Goal: Information Seeking & Learning: Learn about a topic

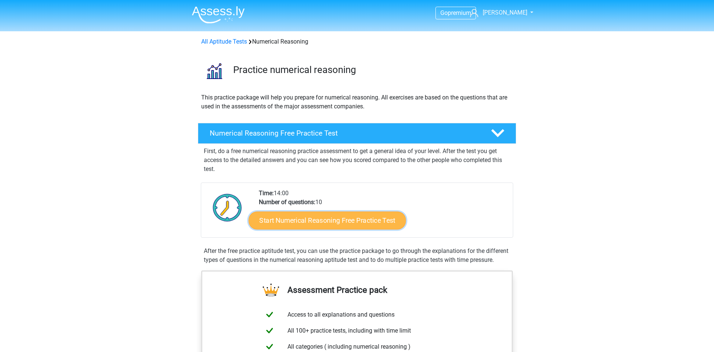
click at [354, 217] on link "Start Numerical Reasoning Free Practice Test" at bounding box center [327, 220] width 157 height 18
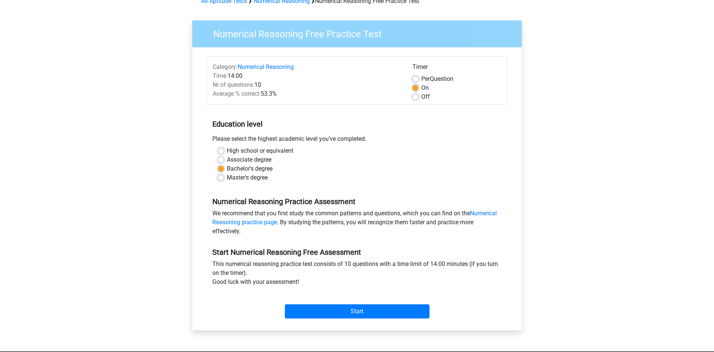
scroll to position [45, 0]
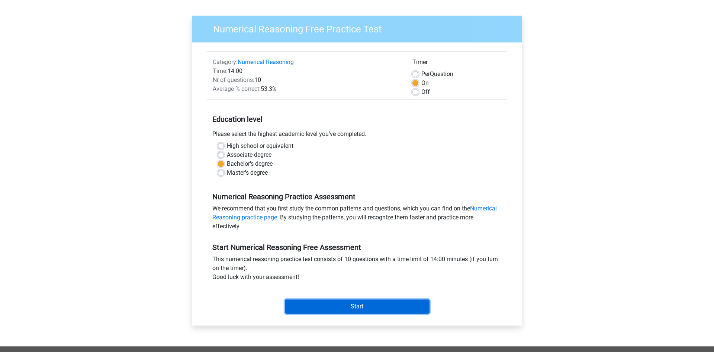
click at [366, 308] on input "Start" at bounding box center [357, 306] width 145 height 14
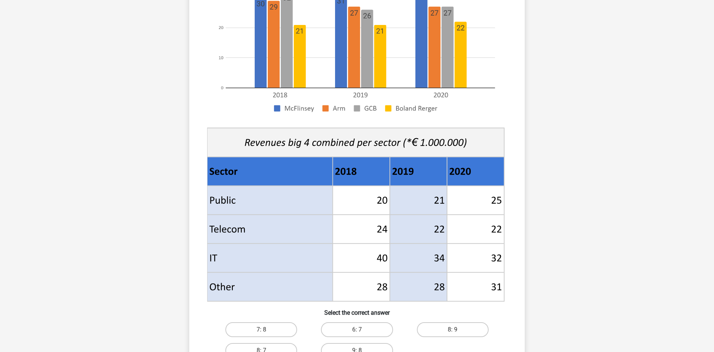
scroll to position [218, 0]
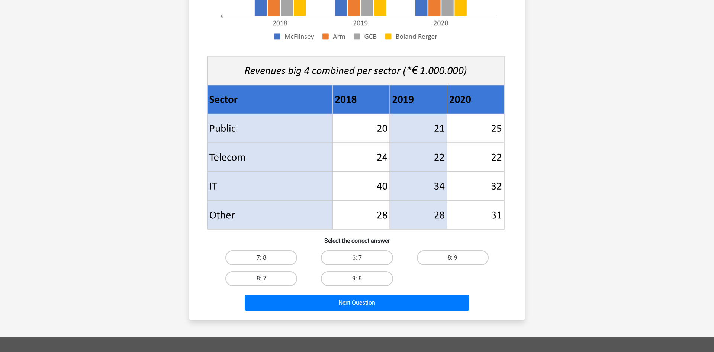
click at [286, 276] on label "8: 7" at bounding box center [261, 278] width 72 height 15
click at [266, 278] on input "8: 7" at bounding box center [264, 280] width 5 height 5
radio input "true"
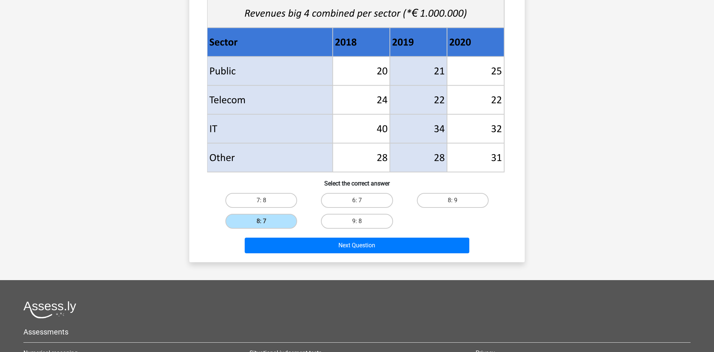
scroll to position [278, 0]
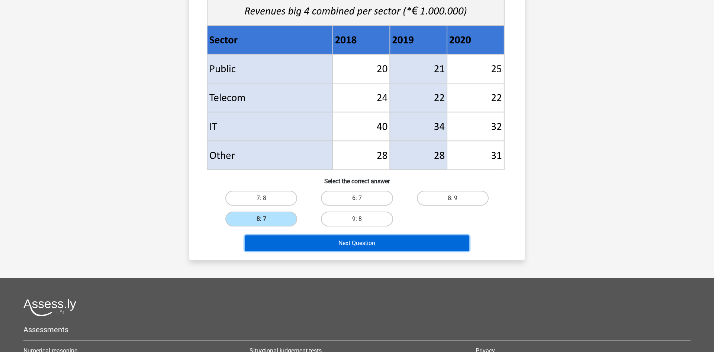
click at [350, 241] on button "Next Question" at bounding box center [357, 243] width 225 height 16
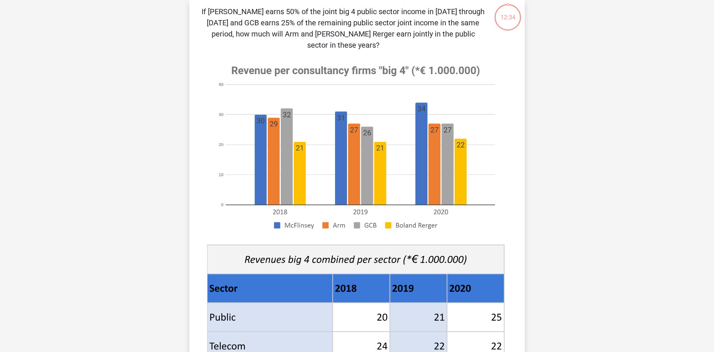
scroll to position [37, 0]
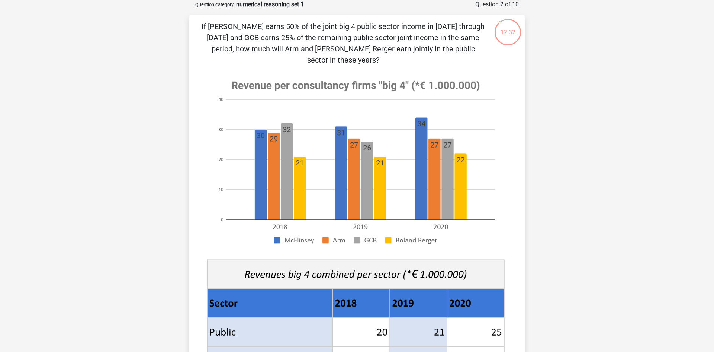
drag, startPoint x: 713, startPoint y: 72, endPoint x: 714, endPoint y: 99, distance: 26.8
click at [714, 99] on html "Go premium daniela danielacoc28@gmail.com" at bounding box center [357, 350] width 714 height 774
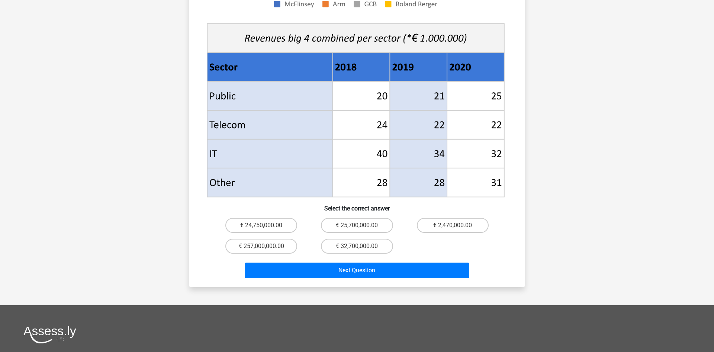
scroll to position [274, 0]
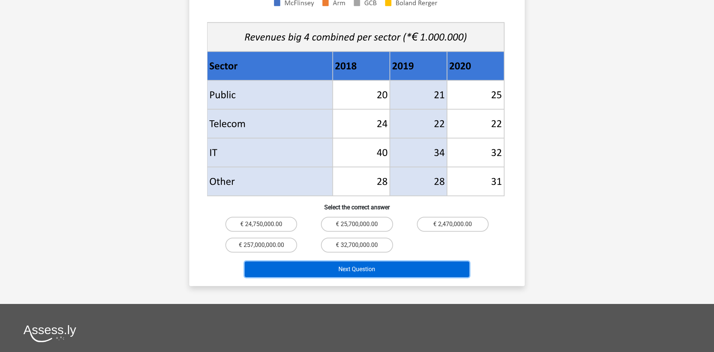
click at [435, 261] on button "Next Question" at bounding box center [357, 269] width 225 height 16
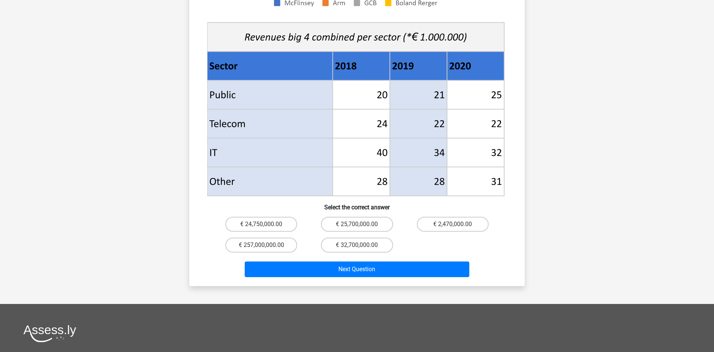
click at [698, 248] on div "Go premium daniela danielacoc28@gmail.com" at bounding box center [357, 113] width 714 height 774
click at [714, 197] on html "Go premium daniela danielacoc28@gmail.com" at bounding box center [357, 113] width 714 height 774
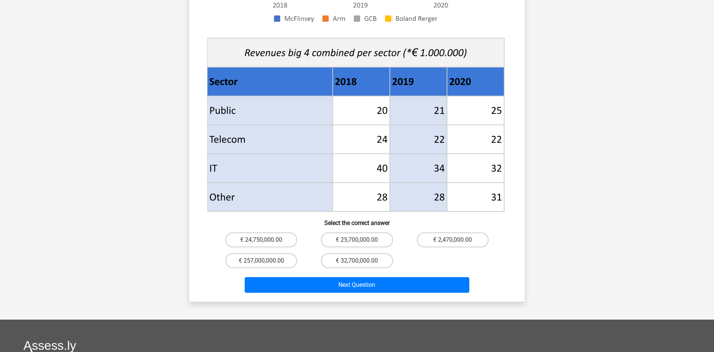
scroll to position [259, 0]
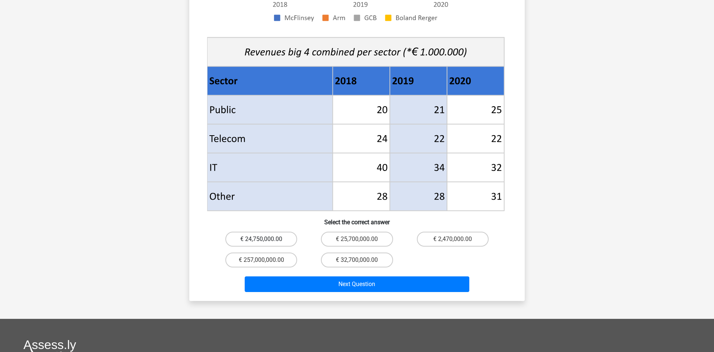
click at [271, 233] on label "€ 24,750,000.00" at bounding box center [261, 238] width 72 height 15
click at [266, 239] on input "€ 24,750,000.00" at bounding box center [264, 241] width 5 height 5
radio input "true"
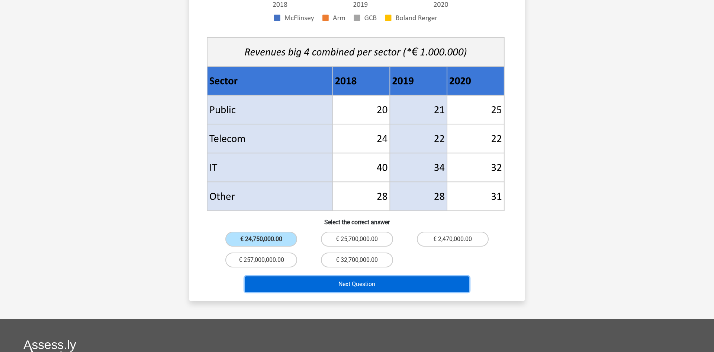
click at [296, 276] on button "Next Question" at bounding box center [357, 284] width 225 height 16
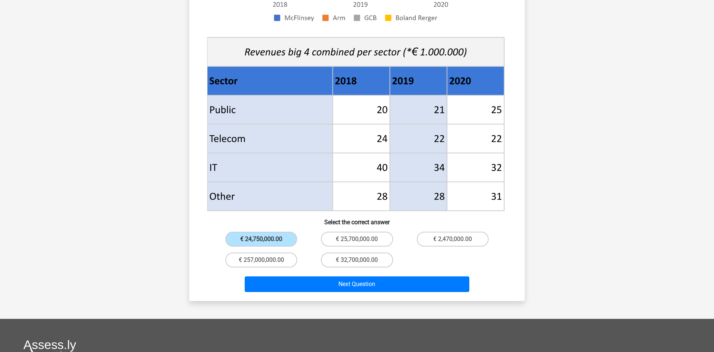
click at [264, 236] on div "€ 24,750,000.00" at bounding box center [262, 238] width 96 height 21
click at [263, 239] on input "€ 24,750,000.00" at bounding box center [264, 241] width 5 height 5
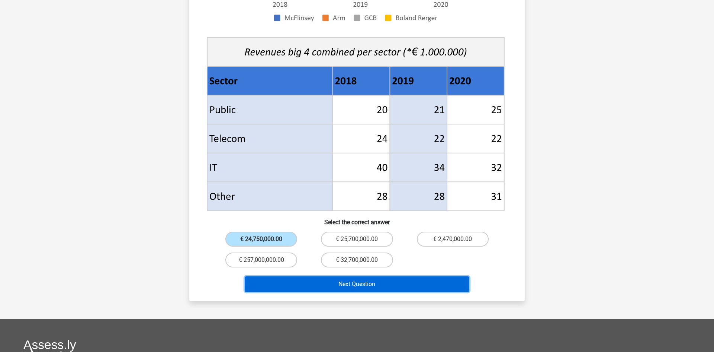
click at [295, 276] on button "Next Question" at bounding box center [357, 284] width 225 height 16
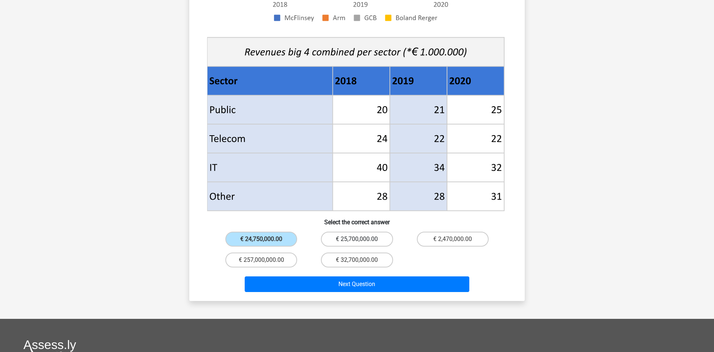
click at [361, 231] on label "€ 25,700,000.00" at bounding box center [357, 238] width 72 height 15
click at [361, 239] on input "€ 25,700,000.00" at bounding box center [359, 241] width 5 height 5
radio input "true"
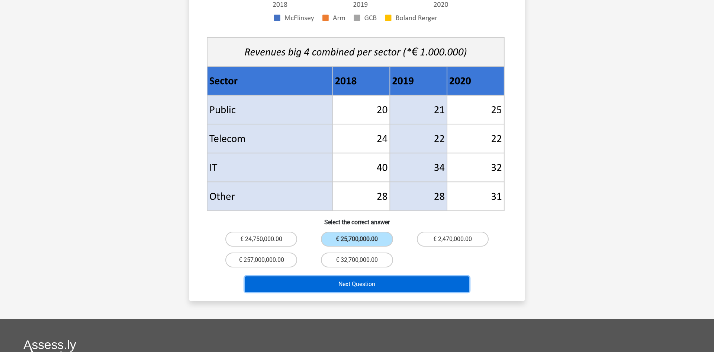
click at [366, 276] on button "Next Question" at bounding box center [357, 284] width 225 height 16
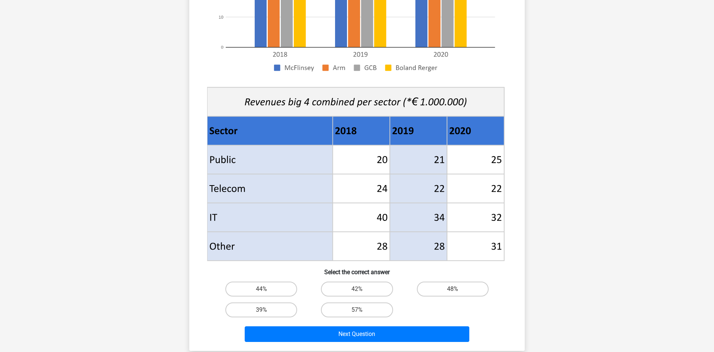
scroll to position [225, 0]
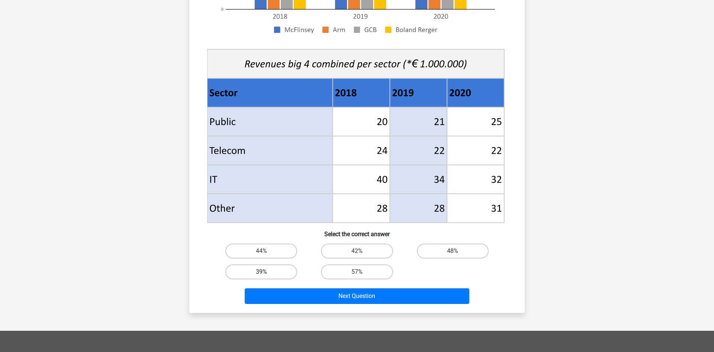
click at [256, 274] on label "39%" at bounding box center [261, 271] width 72 height 15
click at [262, 274] on input "39%" at bounding box center [264, 274] width 5 height 5
radio input "true"
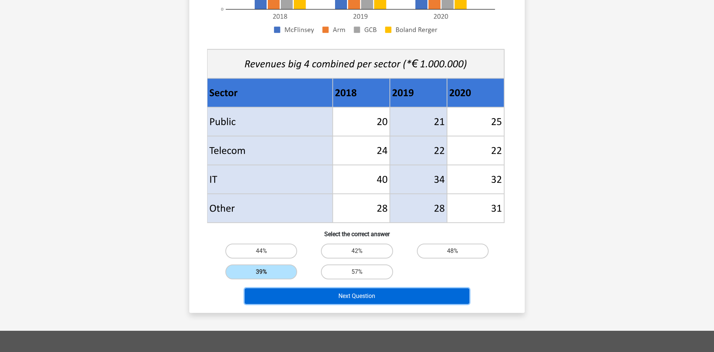
click at [266, 295] on button "Next Question" at bounding box center [357, 296] width 225 height 16
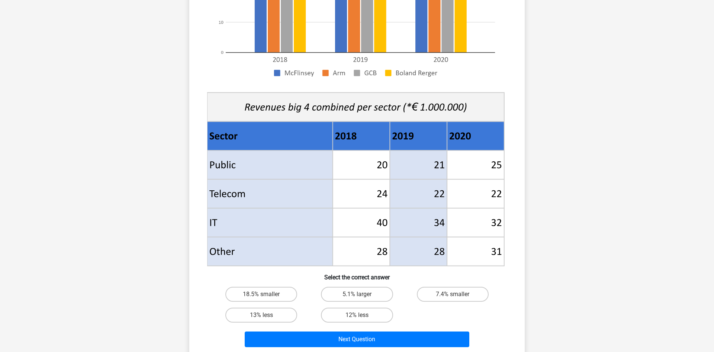
scroll to position [183, 0]
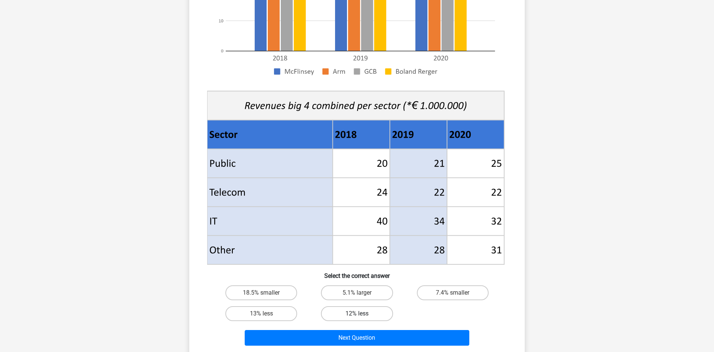
click at [366, 313] on label "12% less" at bounding box center [357, 313] width 72 height 15
click at [362, 313] on input "12% less" at bounding box center [359, 315] width 5 height 5
radio input "true"
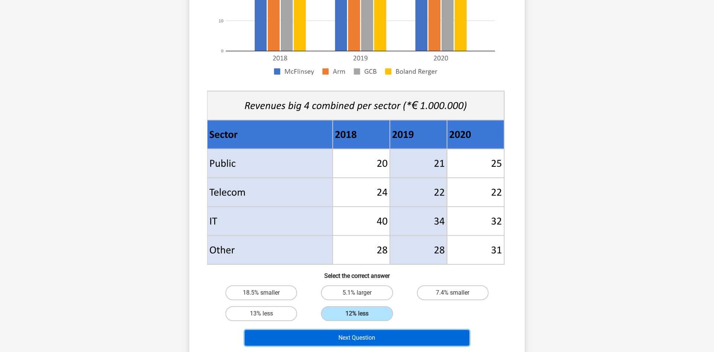
click at [431, 342] on button "Next Question" at bounding box center [357, 338] width 225 height 16
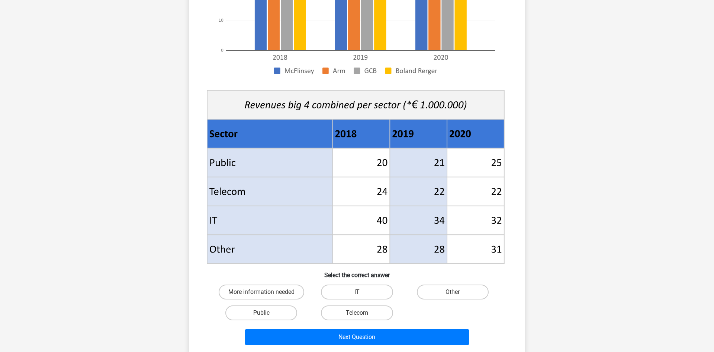
scroll to position [185, 0]
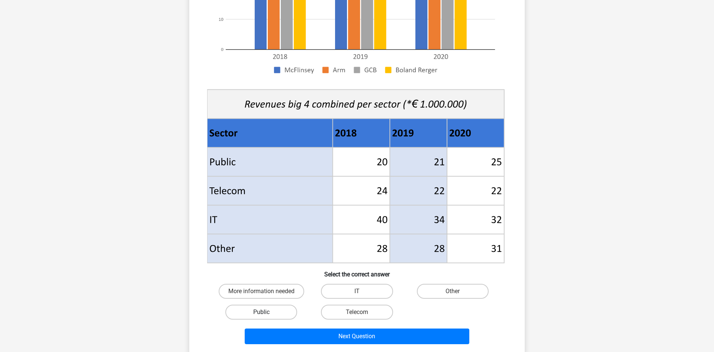
click at [281, 309] on label "Public" at bounding box center [261, 311] width 72 height 15
click at [266, 312] on input "Public" at bounding box center [264, 314] width 5 height 5
radio input "true"
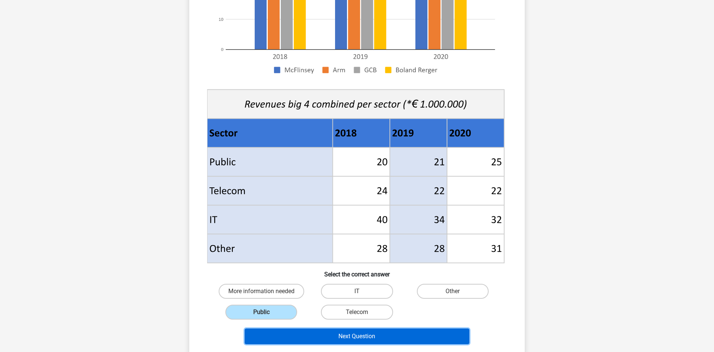
click at [315, 336] on button "Next Question" at bounding box center [357, 336] width 225 height 16
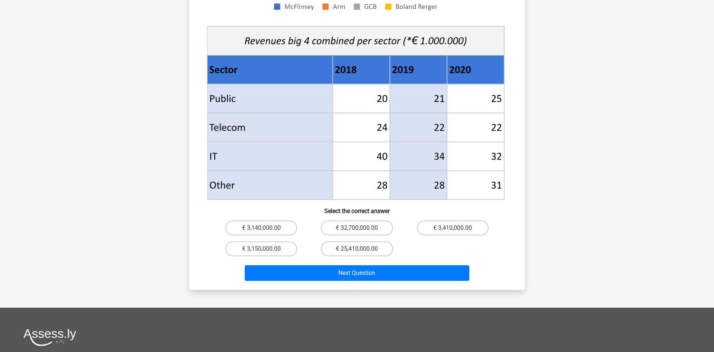
scroll to position [258, 0]
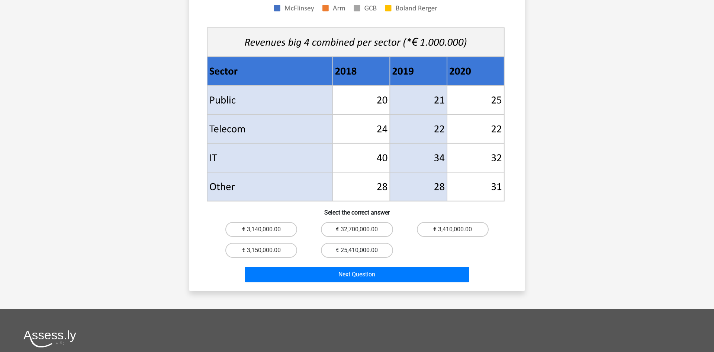
click at [379, 243] on label "€ 25,410,000.00" at bounding box center [357, 250] width 72 height 15
click at [362, 250] on input "€ 25,410,000.00" at bounding box center [359, 252] width 5 height 5
radio input "true"
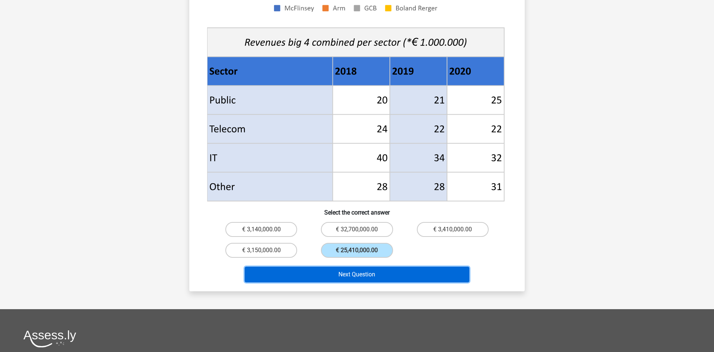
click at [404, 266] on button "Next Question" at bounding box center [357, 274] width 225 height 16
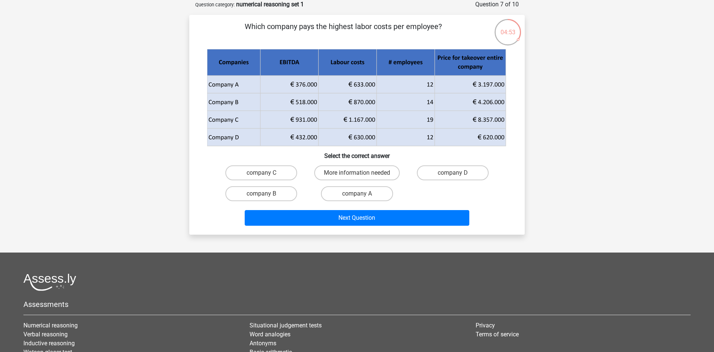
scroll to position [0, 0]
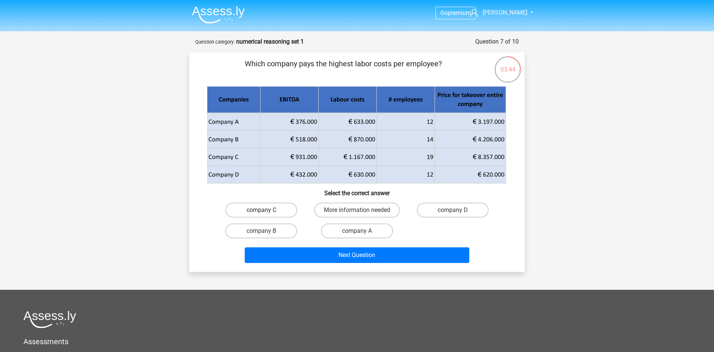
click at [279, 215] on label "company C" at bounding box center [261, 209] width 72 height 15
click at [266, 215] on input "company C" at bounding box center [264, 212] width 5 height 5
radio input "true"
click at [326, 263] on div "Next Question" at bounding box center [357, 256] width 287 height 19
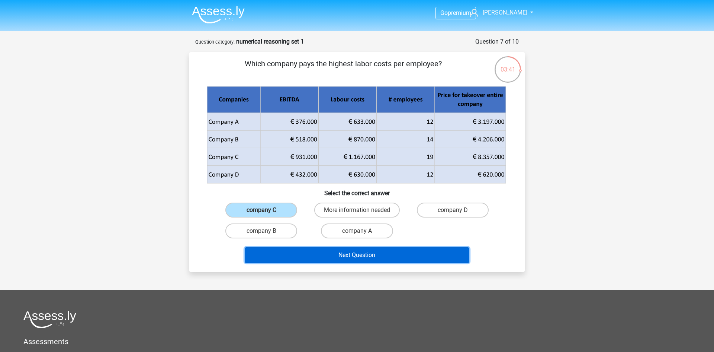
click at [324, 260] on button "Next Question" at bounding box center [357, 255] width 225 height 16
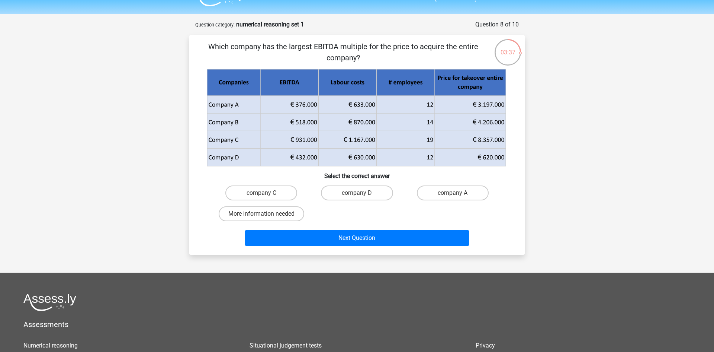
scroll to position [17, 0]
click at [284, 188] on label "company C" at bounding box center [261, 193] width 72 height 15
click at [266, 193] on input "company C" at bounding box center [264, 195] width 5 height 5
radio input "true"
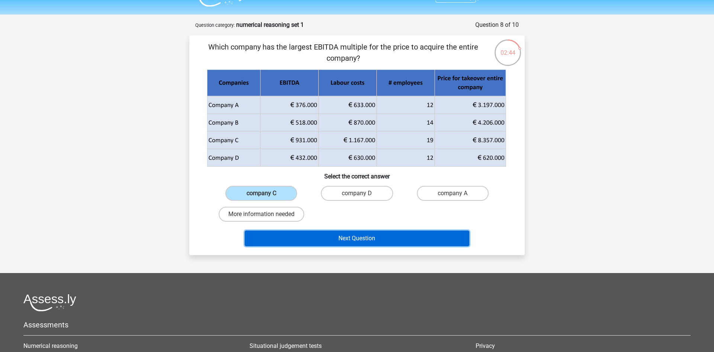
click at [317, 238] on button "Next Question" at bounding box center [357, 238] width 225 height 16
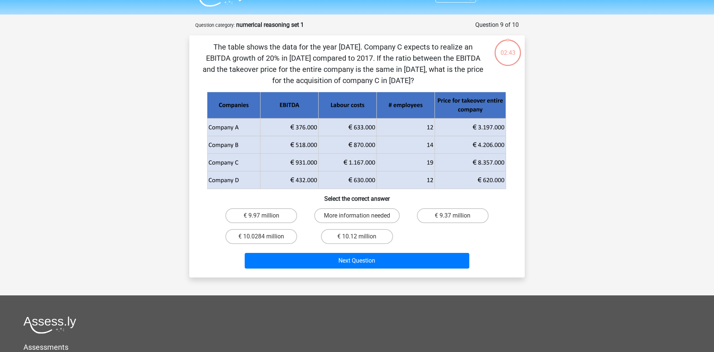
scroll to position [37, 0]
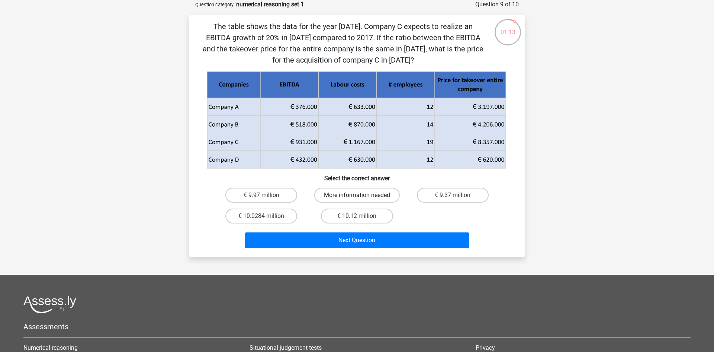
click at [377, 202] on label "More information needed" at bounding box center [357, 195] width 86 height 15
click at [362, 200] on input "More information needed" at bounding box center [359, 197] width 5 height 5
radio input "true"
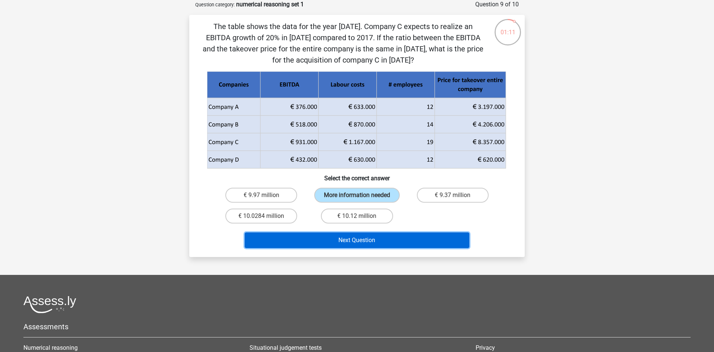
click at [387, 240] on button "Next Question" at bounding box center [357, 240] width 225 height 16
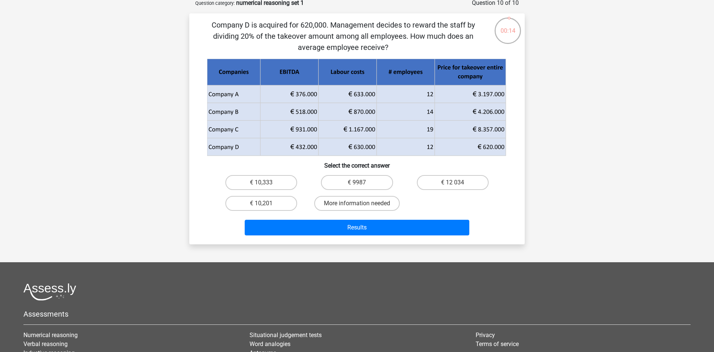
scroll to position [38, 0]
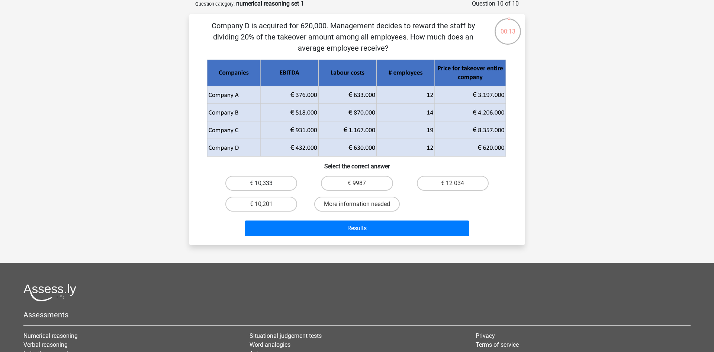
click at [270, 179] on label "€ 10,333" at bounding box center [261, 183] width 72 height 15
click at [266, 183] on input "€ 10,333" at bounding box center [264, 185] width 5 height 5
radio input "true"
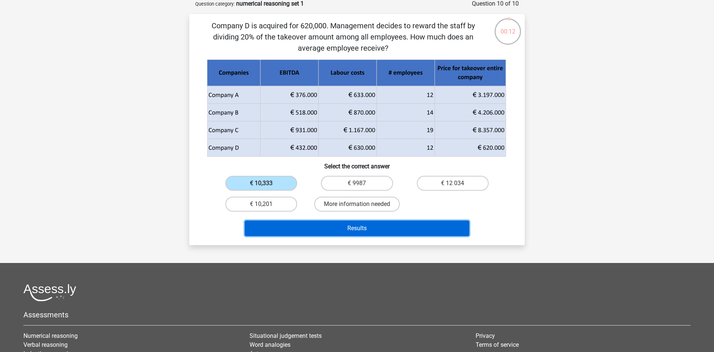
click at [357, 232] on button "Results" at bounding box center [357, 228] width 225 height 16
